Goal: Information Seeking & Learning: Learn about a topic

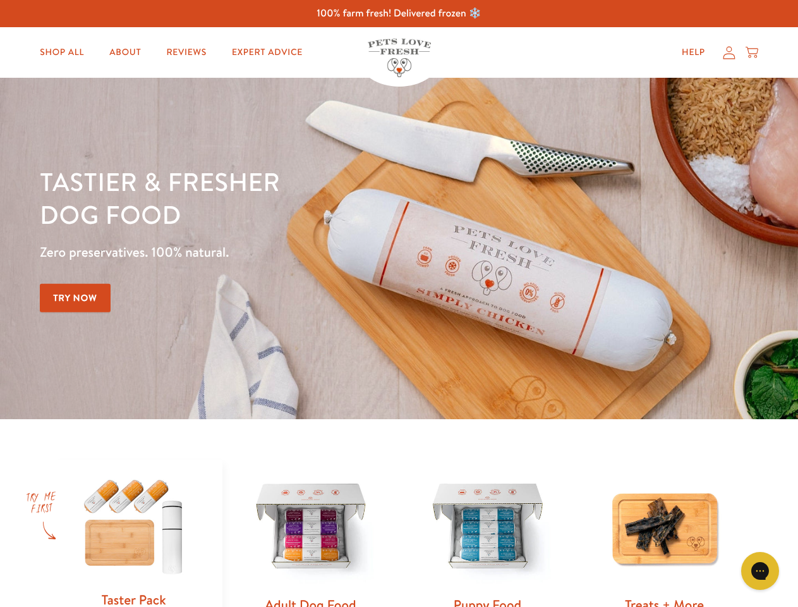
click at [399, 303] on div "Tastier & fresher dog food Zero preservatives. 100% natural. Try Now" at bounding box center [279, 248] width 479 height 167
click at [761, 571] on icon "Gorgias live chat" at bounding box center [760, 571] width 12 height 12
